Goal: Task Accomplishment & Management: Manage account settings

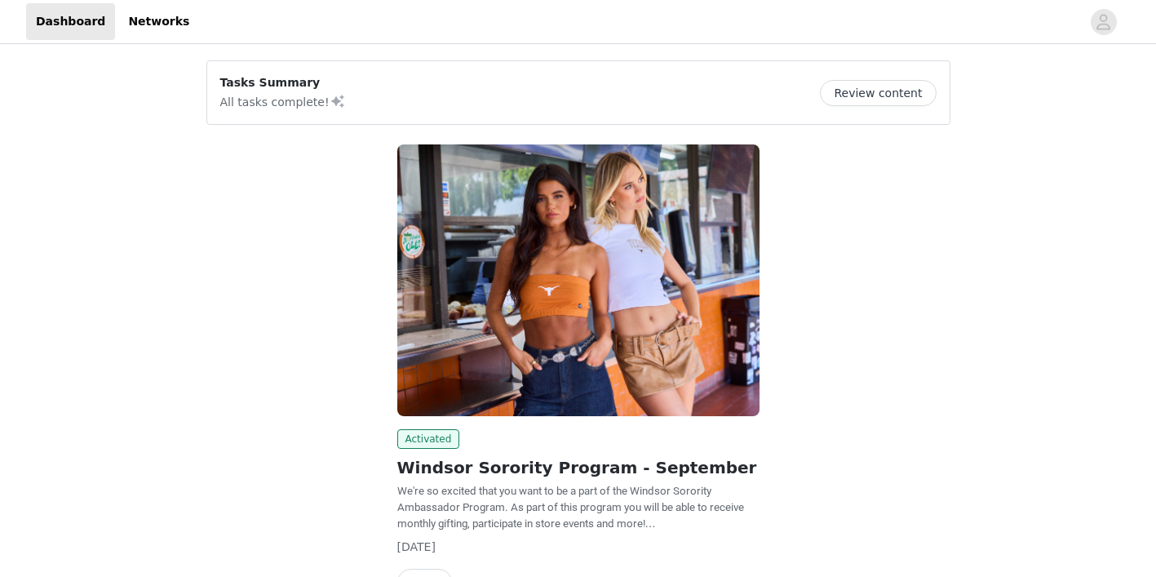
click at [873, 83] on button "Review content" at bounding box center [878, 93] width 116 height 26
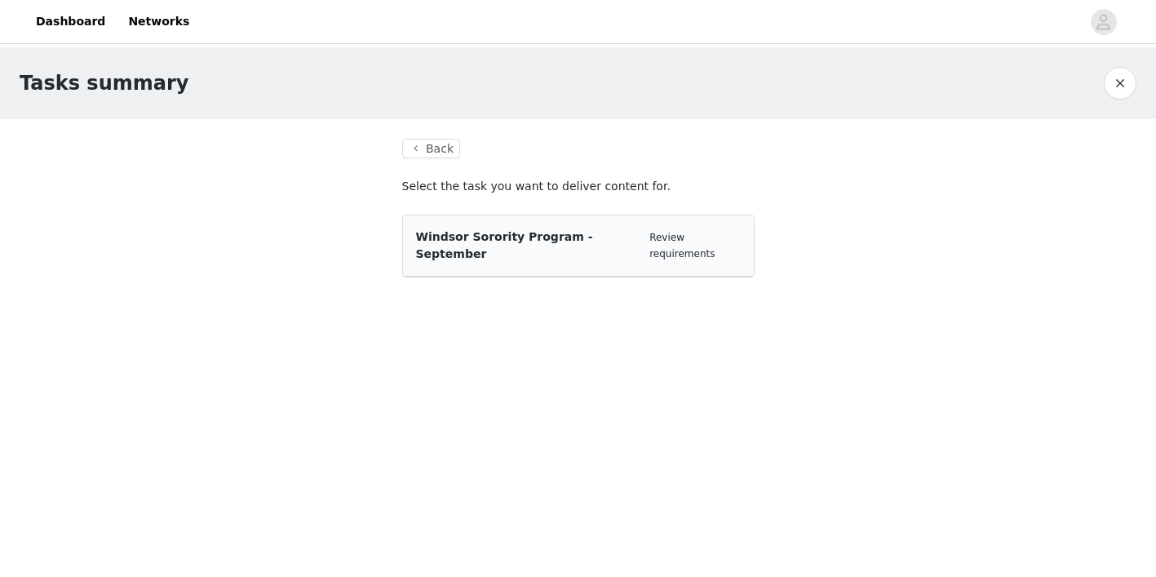
click at [558, 239] on span "Windsor Sorority Program - September" at bounding box center [504, 245] width 177 height 30
click at [479, 239] on span "Windsor Sorority Program - September" at bounding box center [504, 245] width 177 height 30
click at [675, 249] on div "Windsor Sorority Program - September Review requirements" at bounding box center [578, 245] width 351 height 61
click at [680, 237] on link "Review requirements" at bounding box center [681, 246] width 65 height 28
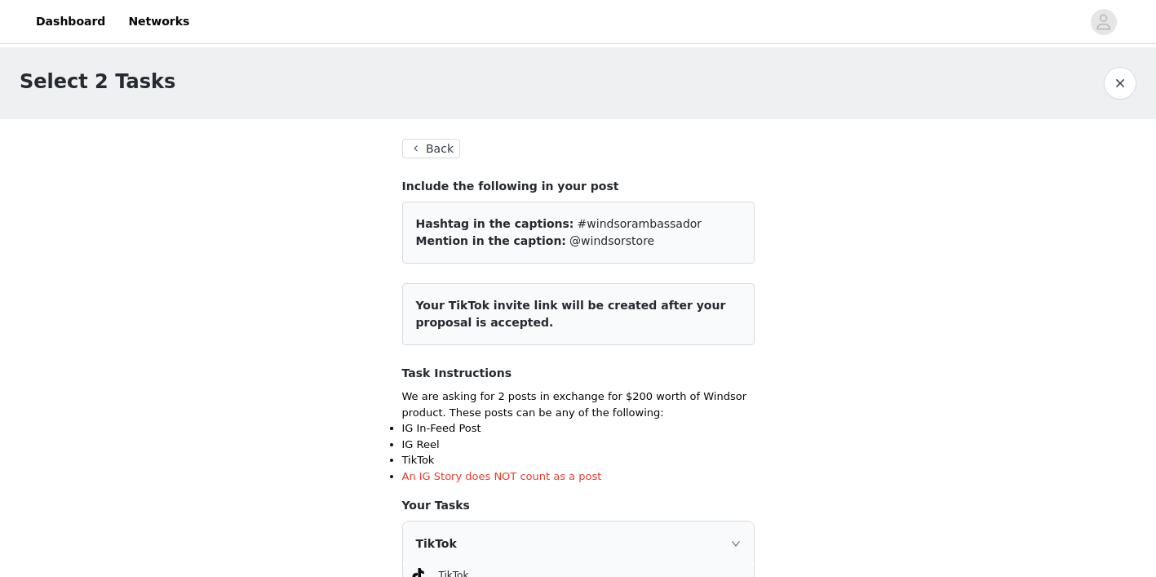
click at [437, 148] on button "Back" at bounding box center [431, 149] width 59 height 20
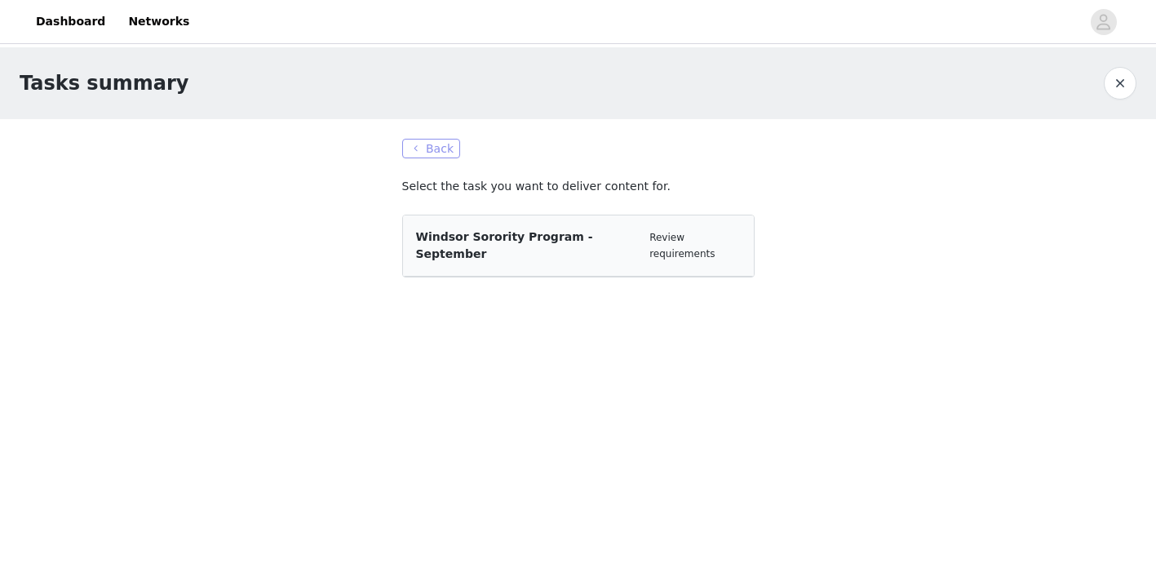
click at [437, 149] on button "Back" at bounding box center [431, 149] width 59 height 20
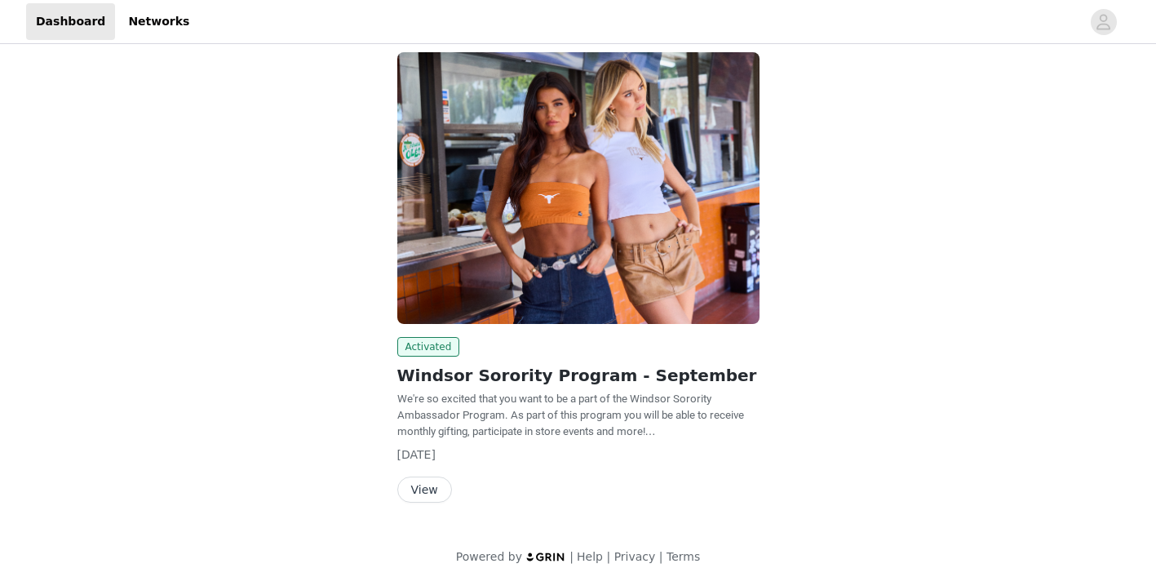
scroll to position [100, 0]
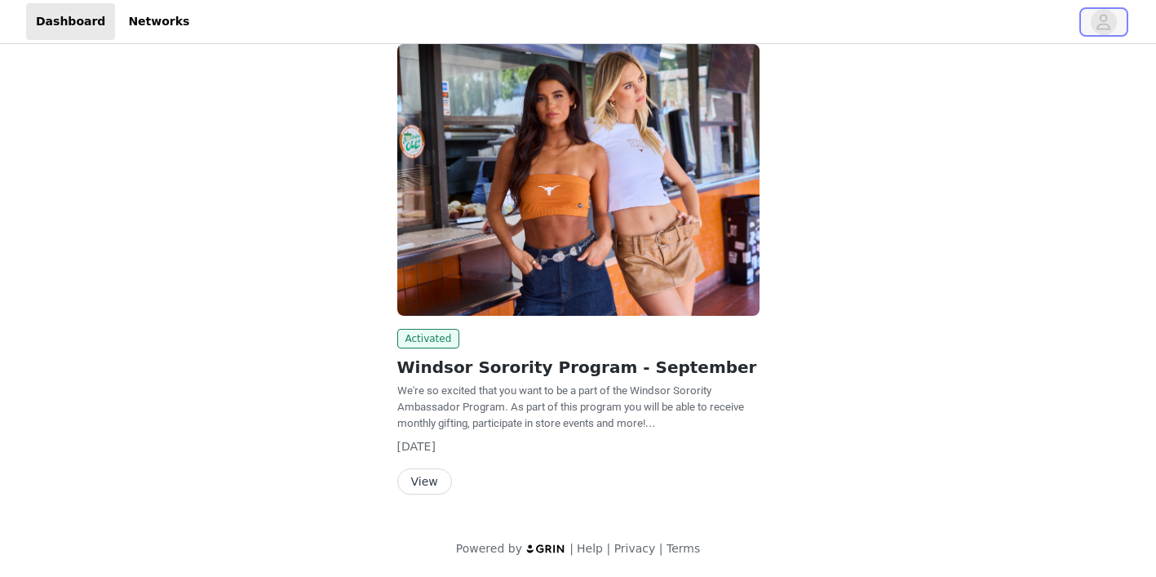
click at [1103, 29] on icon "avatar" at bounding box center [1104, 22] width 14 height 16
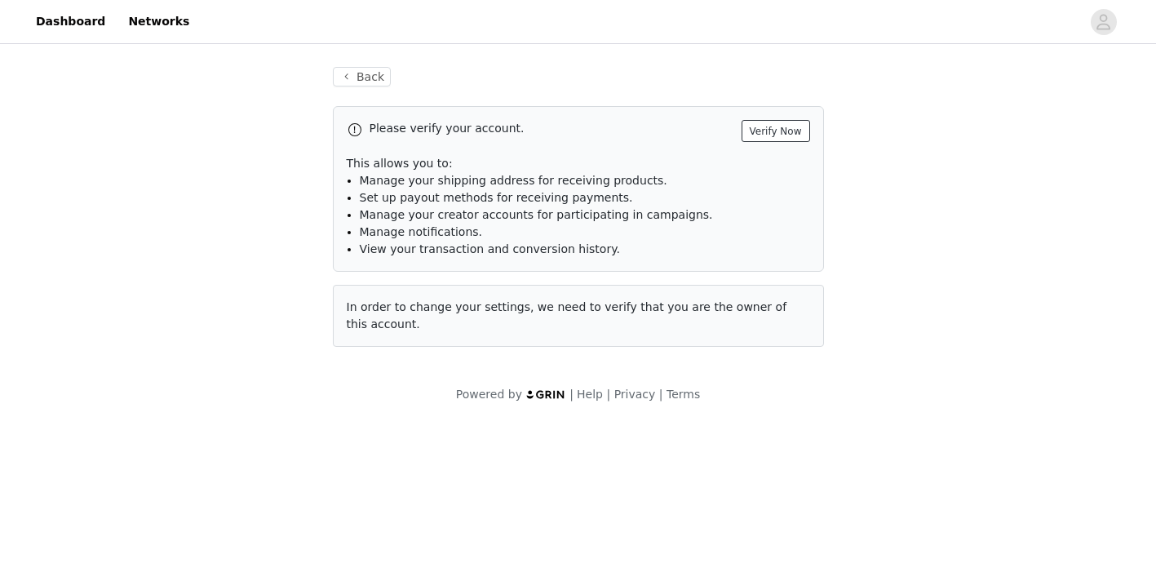
click at [786, 131] on button "Verify Now" at bounding box center [776, 131] width 69 height 22
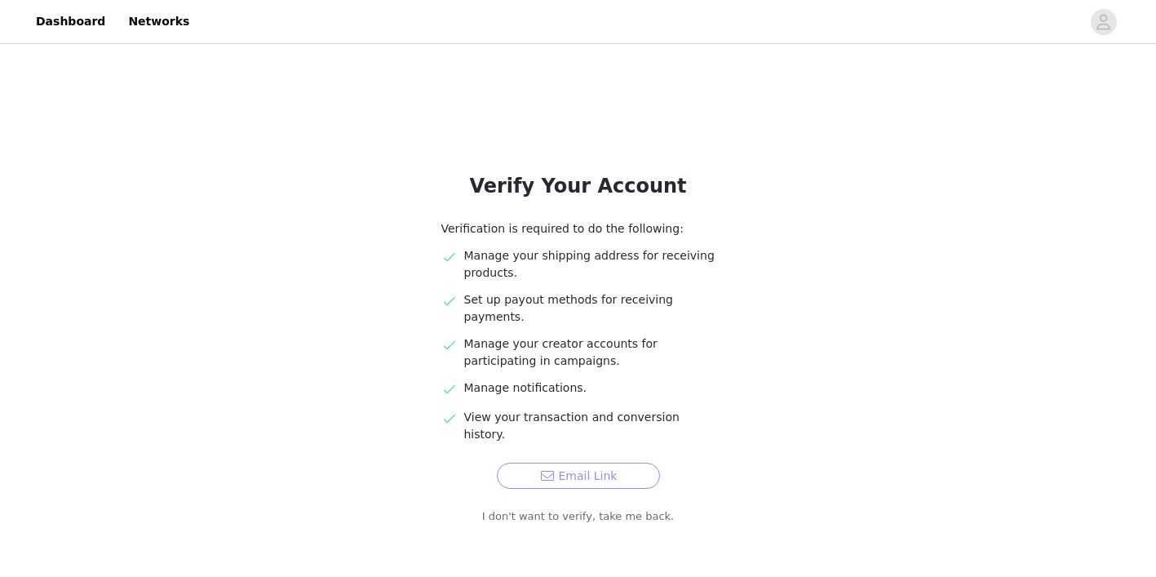
click at [525, 463] on button "Email Link" at bounding box center [578, 476] width 163 height 26
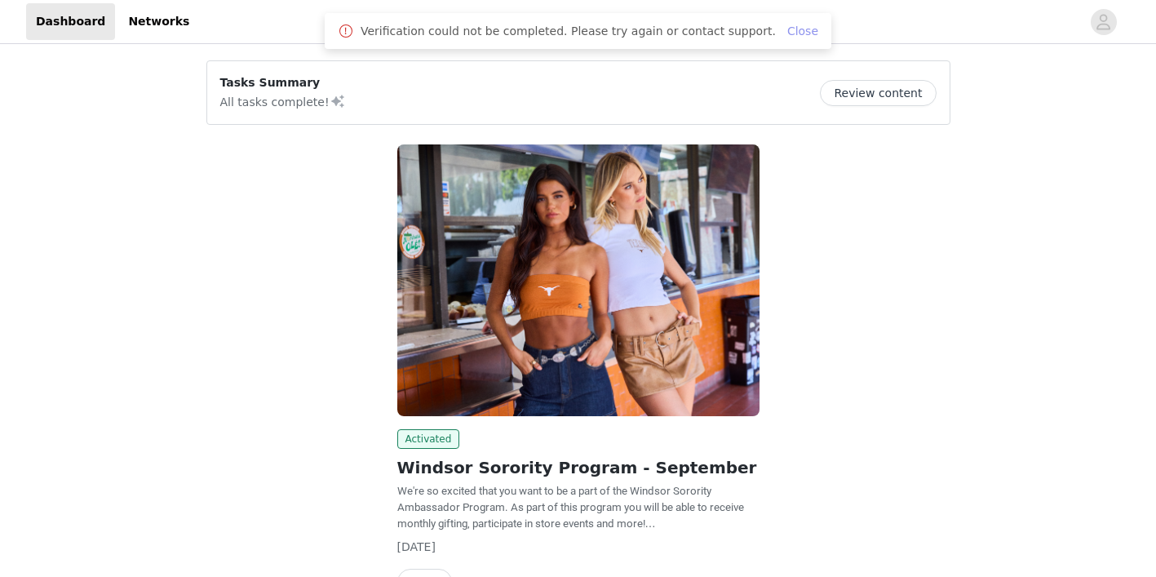
click at [799, 34] on link "Close" at bounding box center [802, 30] width 31 height 13
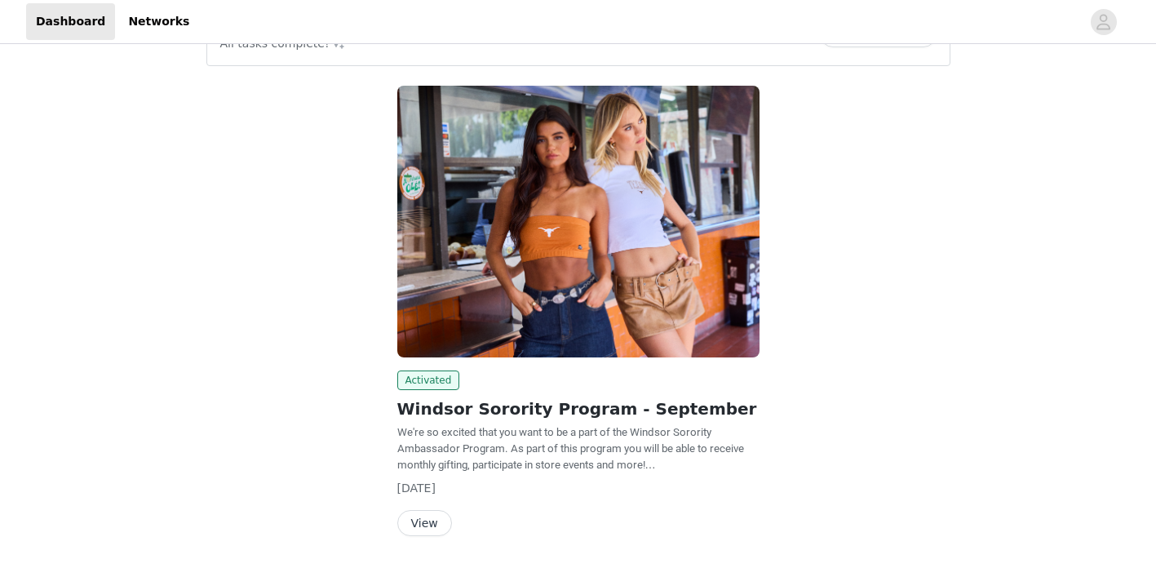
scroll to position [100, 0]
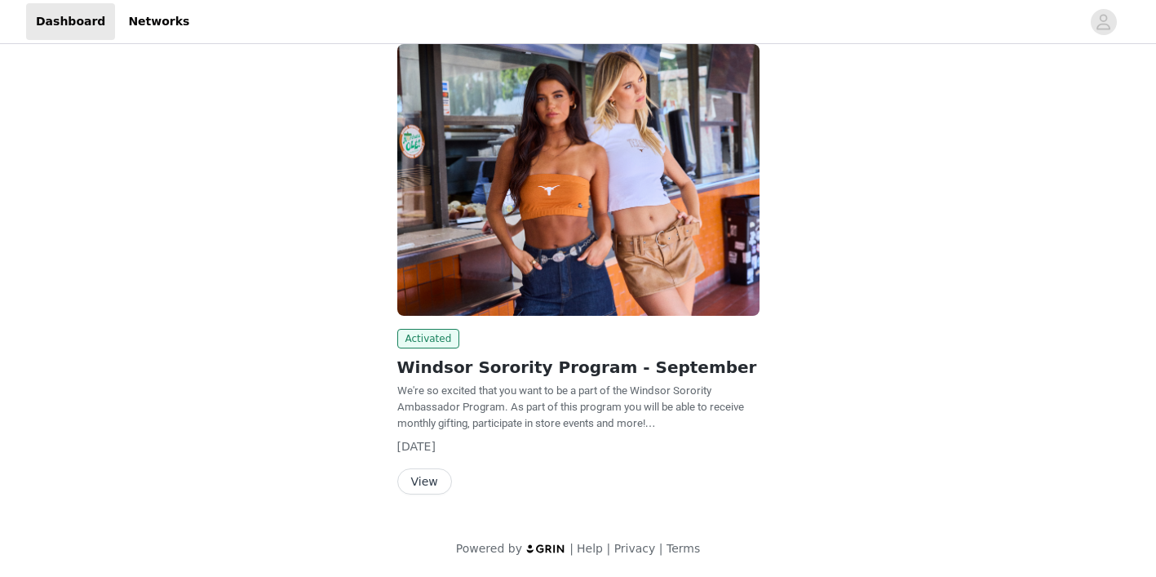
click at [439, 486] on button "View" at bounding box center [424, 481] width 55 height 26
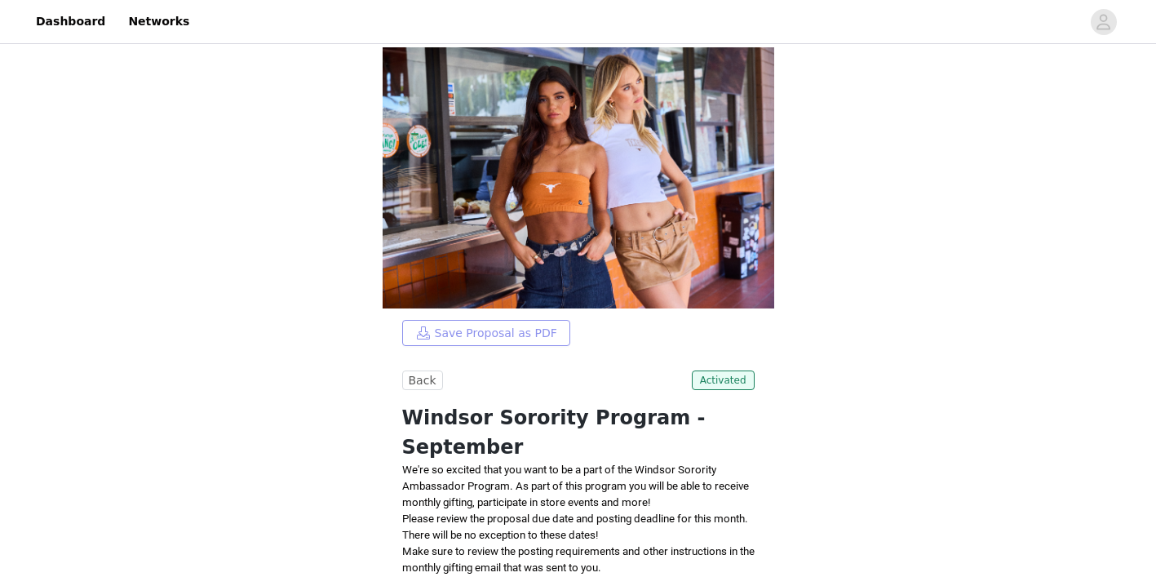
click at [555, 331] on button "Save Proposal as PDF" at bounding box center [486, 333] width 168 height 26
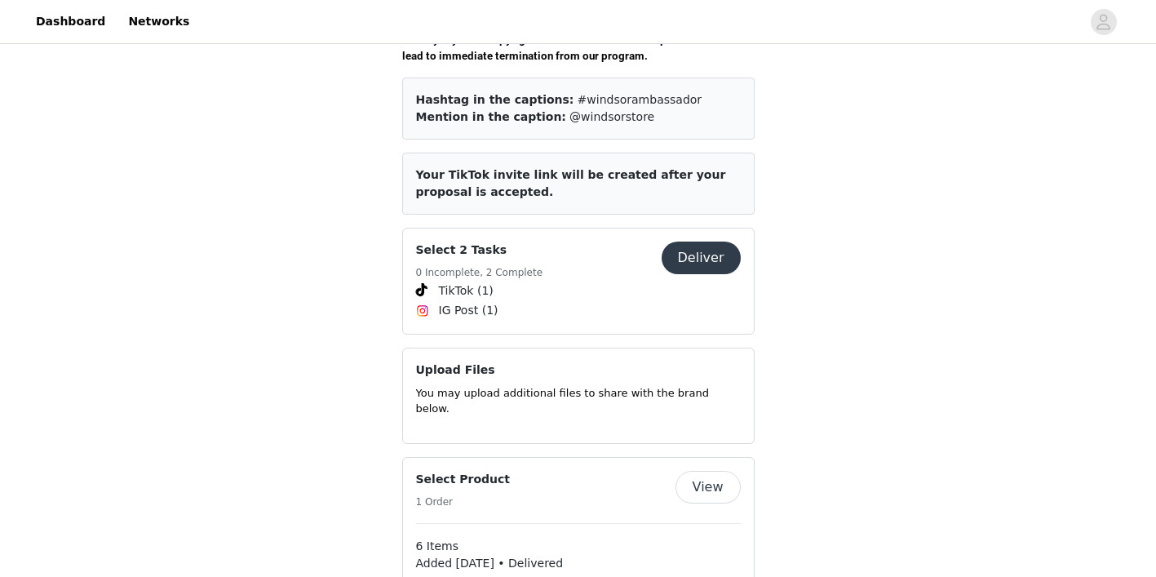
scroll to position [729, 0]
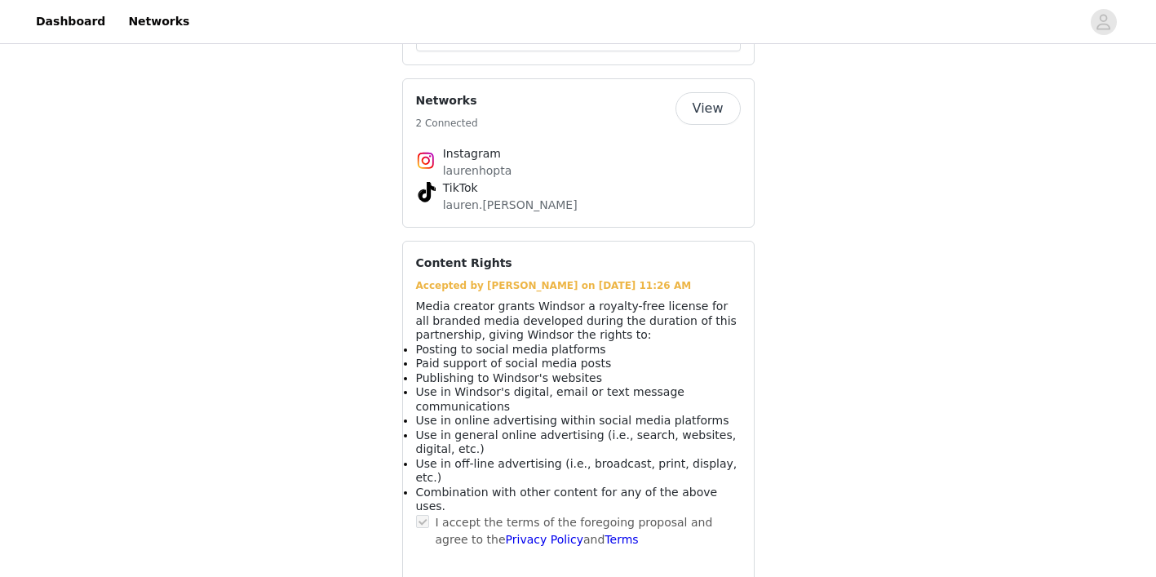
scroll to position [1282, 0]
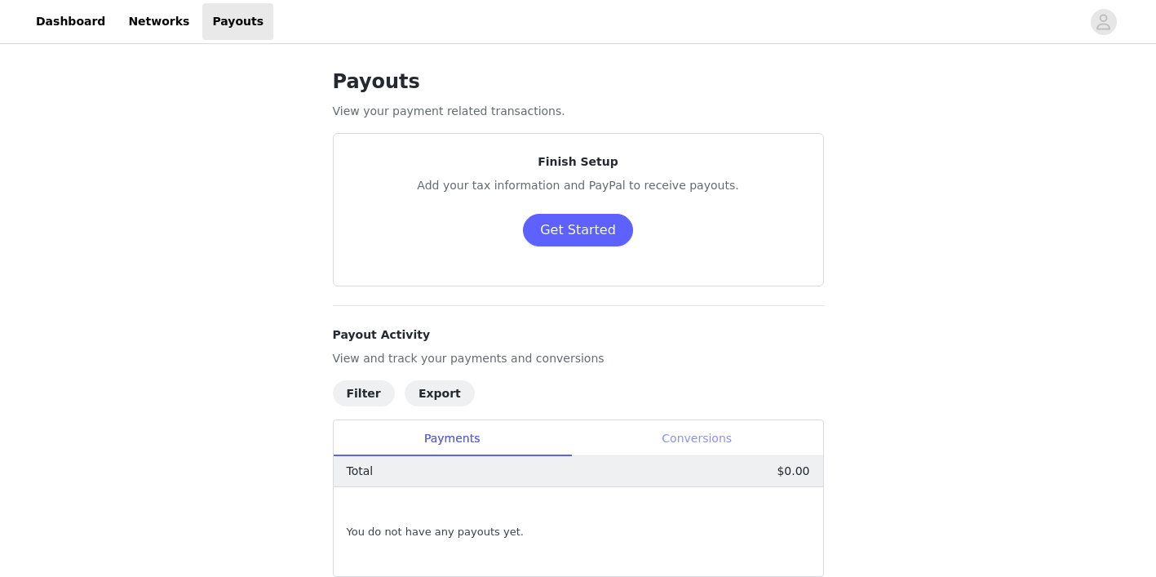
click at [658, 433] on div "Conversions" at bounding box center [697, 438] width 252 height 37
click at [485, 439] on div "Payments" at bounding box center [452, 438] width 237 height 37
click at [149, 22] on link "Networks" at bounding box center [158, 21] width 81 height 37
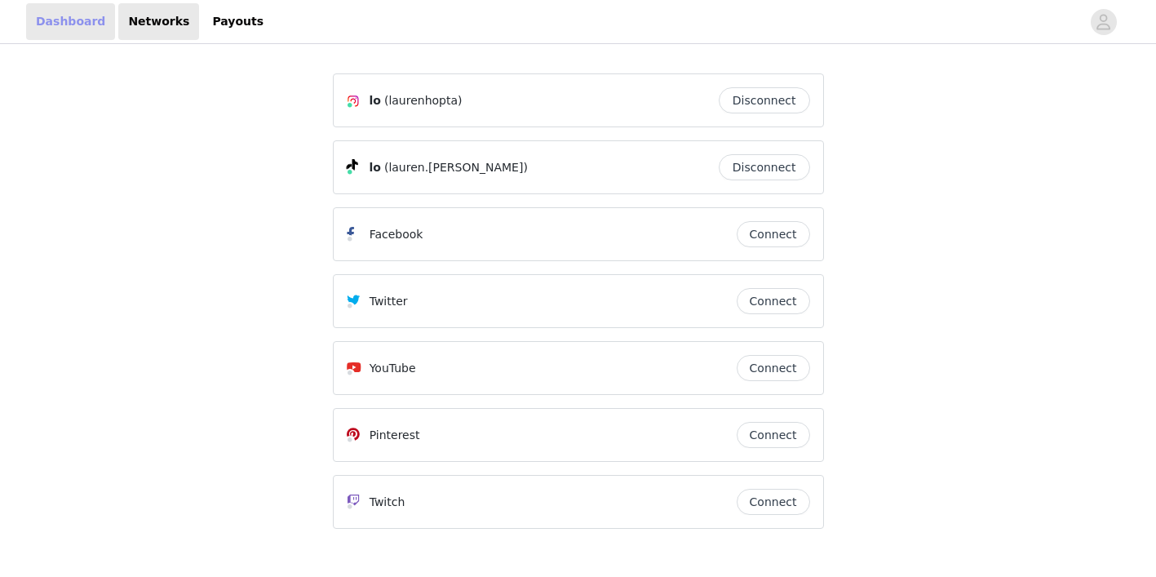
click at [69, 24] on link "Dashboard" at bounding box center [70, 21] width 89 height 37
